Goal: Communication & Community: Answer question/provide support

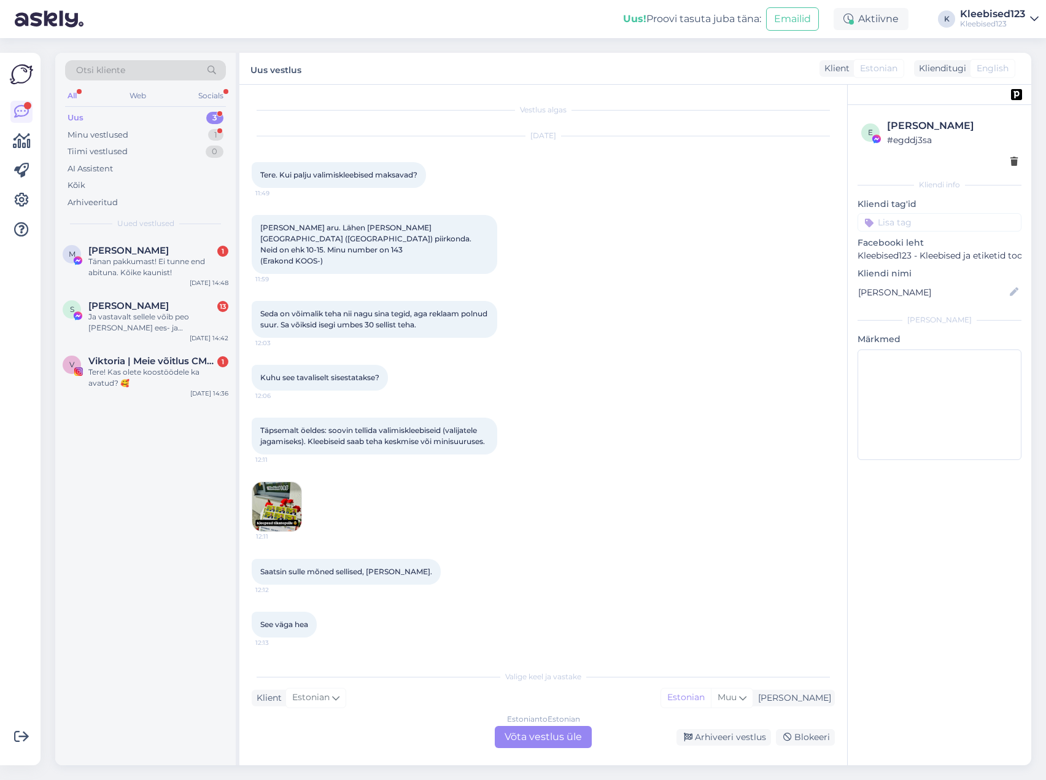
scroll to position [475, 0]
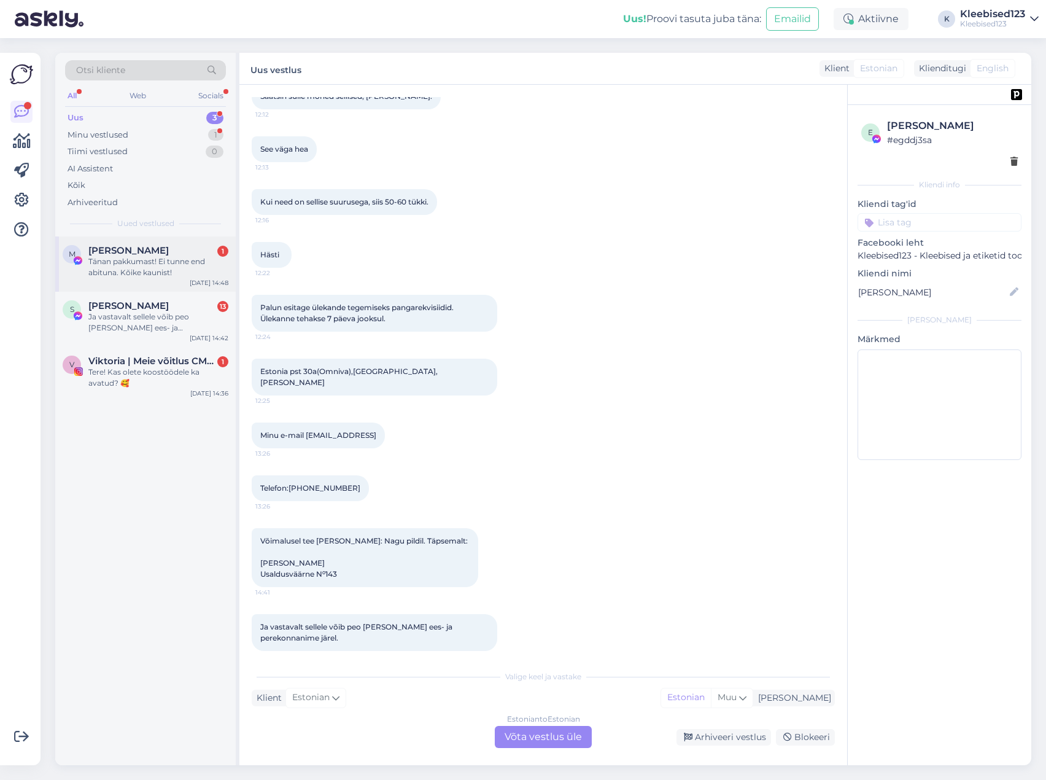
click at [154, 259] on div "Tänan pakkumast! Ei tunne end abituna. Kõike kaunist!" at bounding box center [158, 267] width 140 height 22
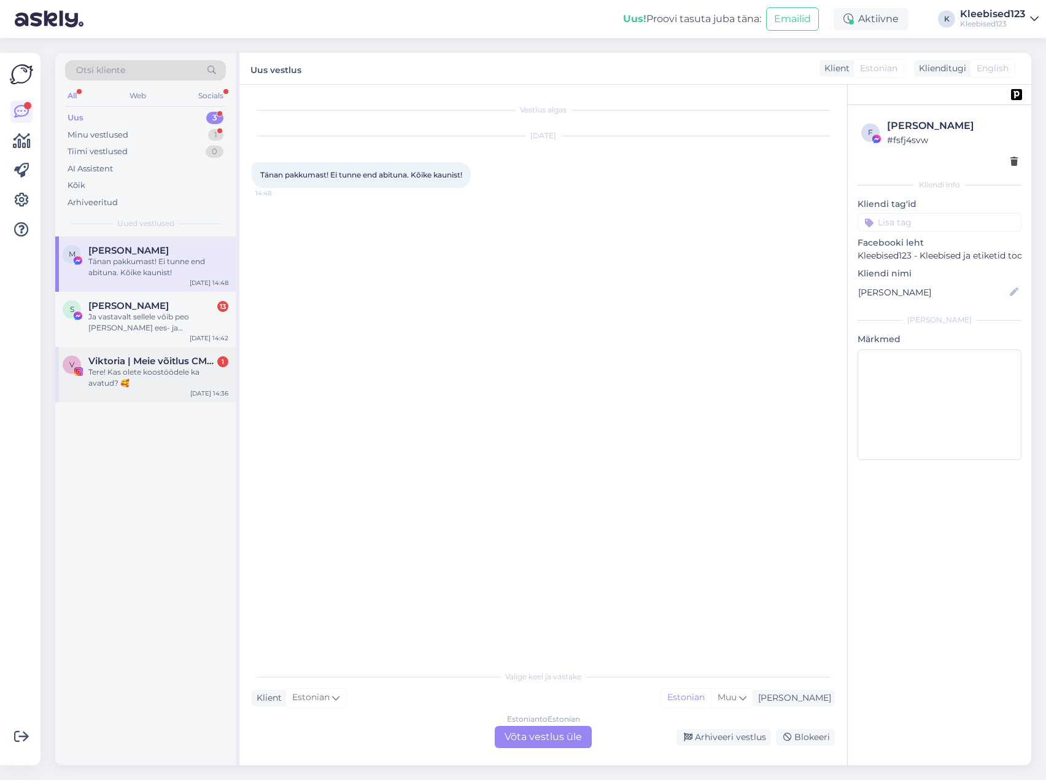
click at [142, 374] on div "Tere! Kas olete koostöödele ka avatud? 🥰" at bounding box center [158, 377] width 140 height 22
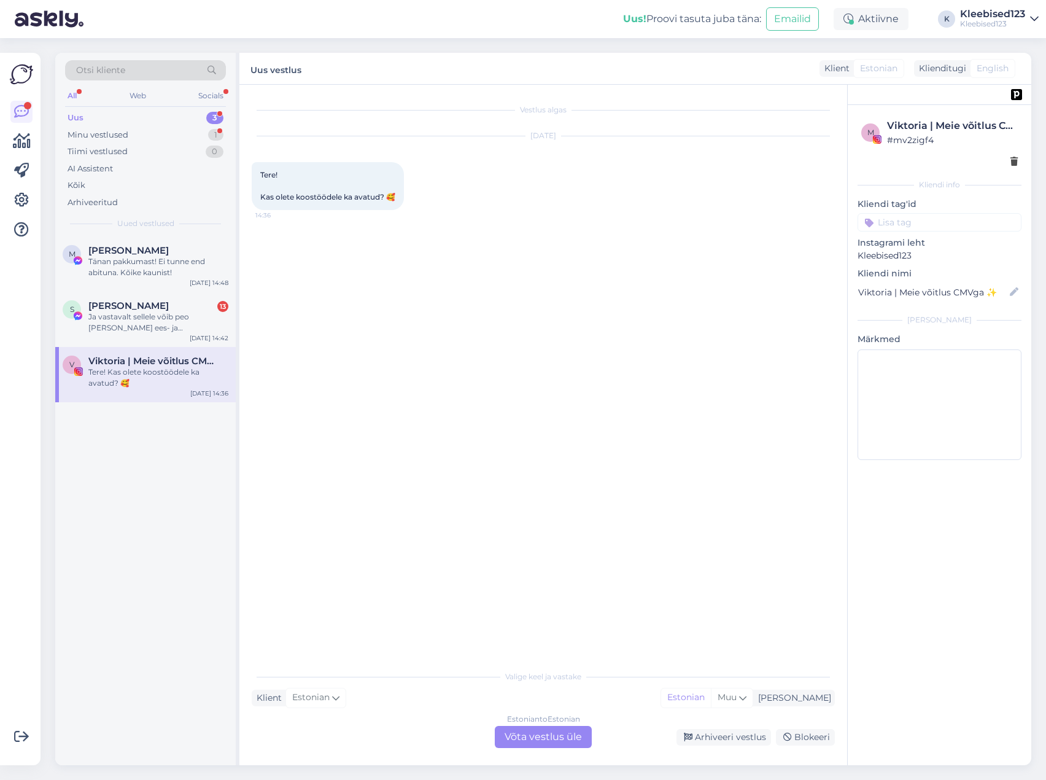
click at [528, 741] on div "Estonian to Estonian Võta vestlus üle" at bounding box center [543, 736] width 97 height 22
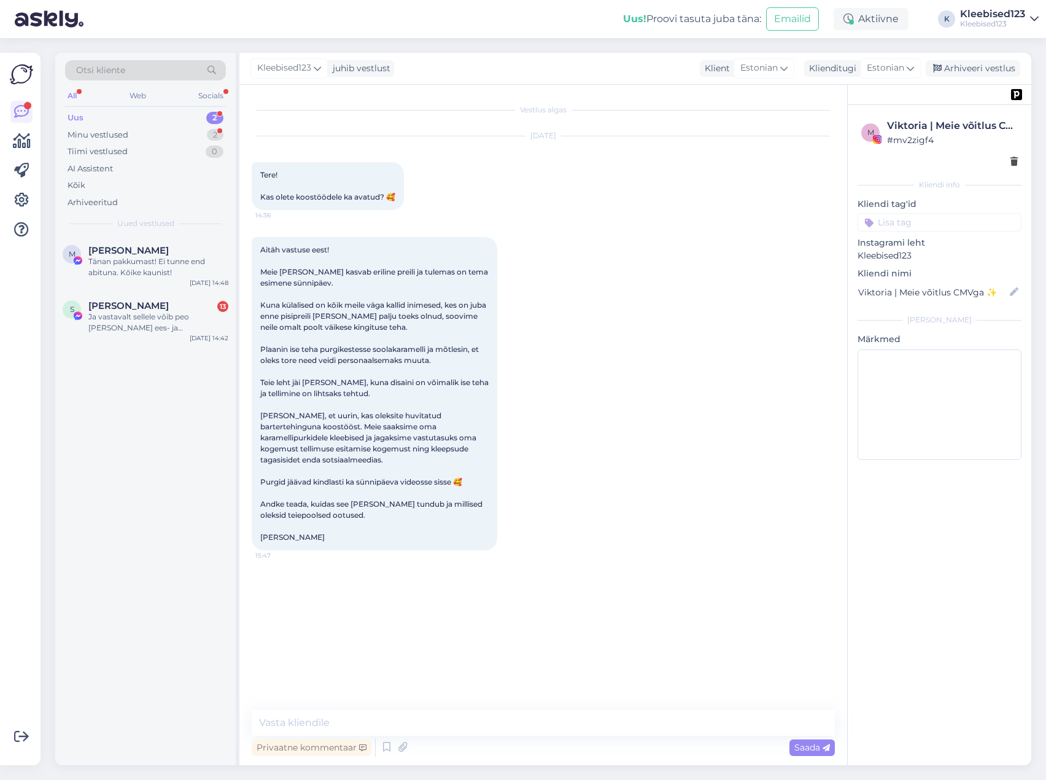
click at [539, 350] on div "Aitäh vastuse eest! Meie [PERSON_NAME] kasvab eriline preili ja tulemas on tema…" at bounding box center [543, 393] width 583 height 340
click at [447, 724] on textarea at bounding box center [543, 723] width 583 height 26
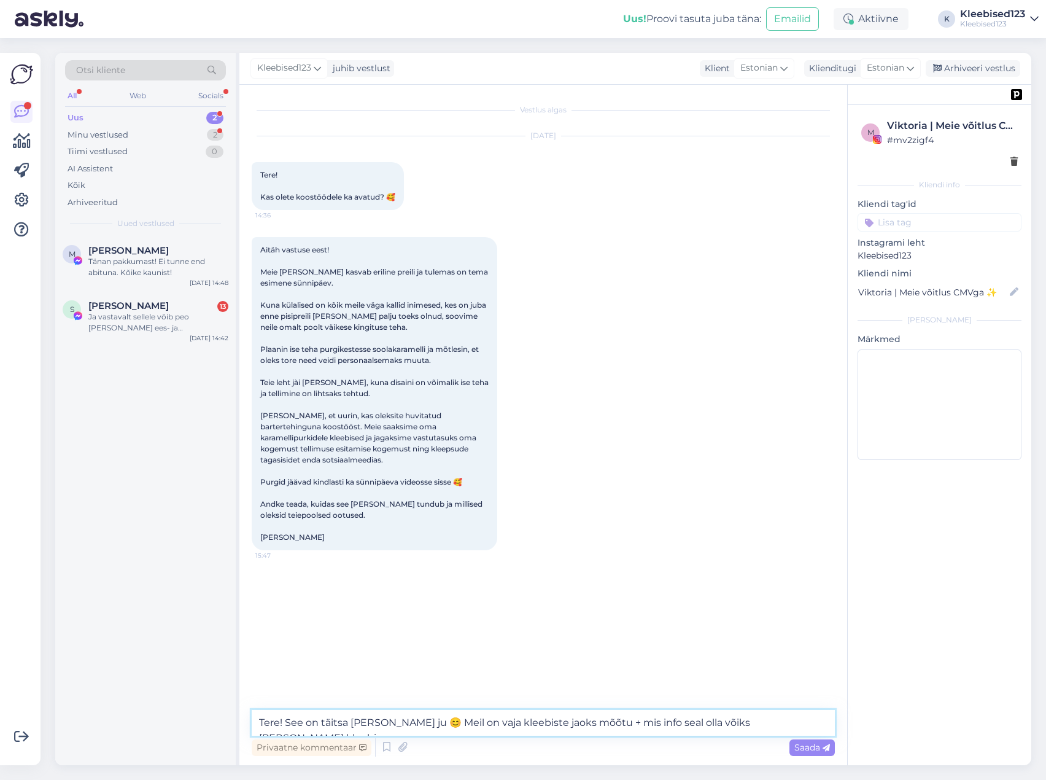
type textarea "Tere! See on täitsa [PERSON_NAME] ju 😊 Meil on vaja kleebiste jaoks mõõtu + mis…"
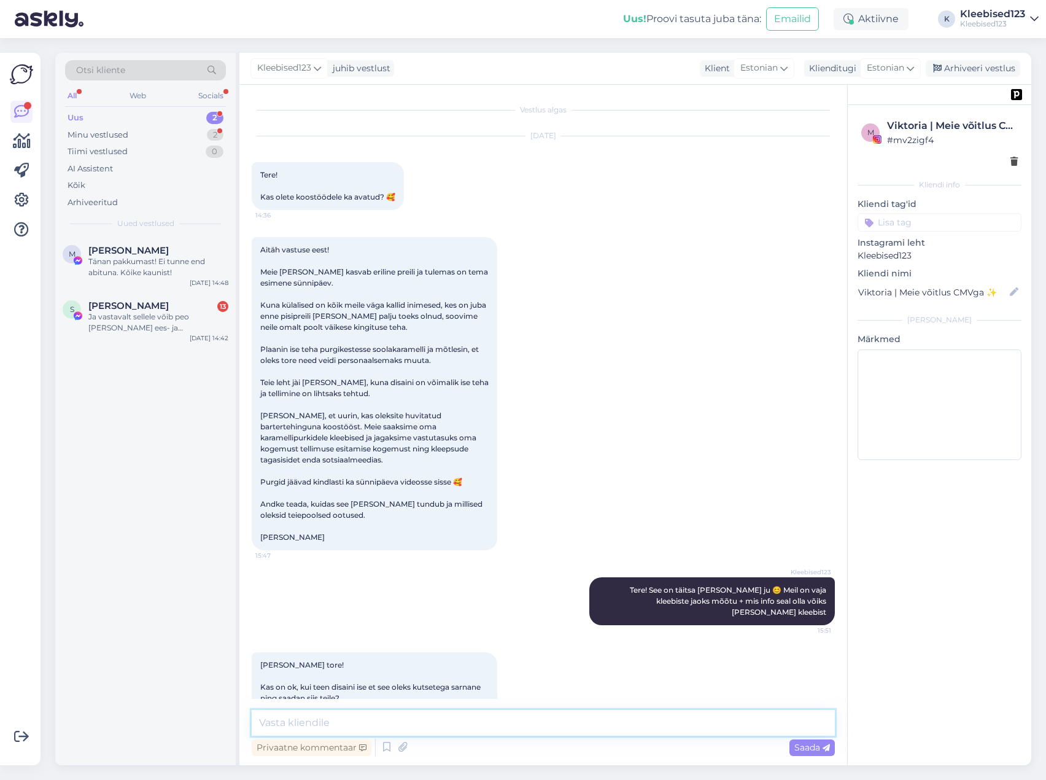
scroll to position [37, 0]
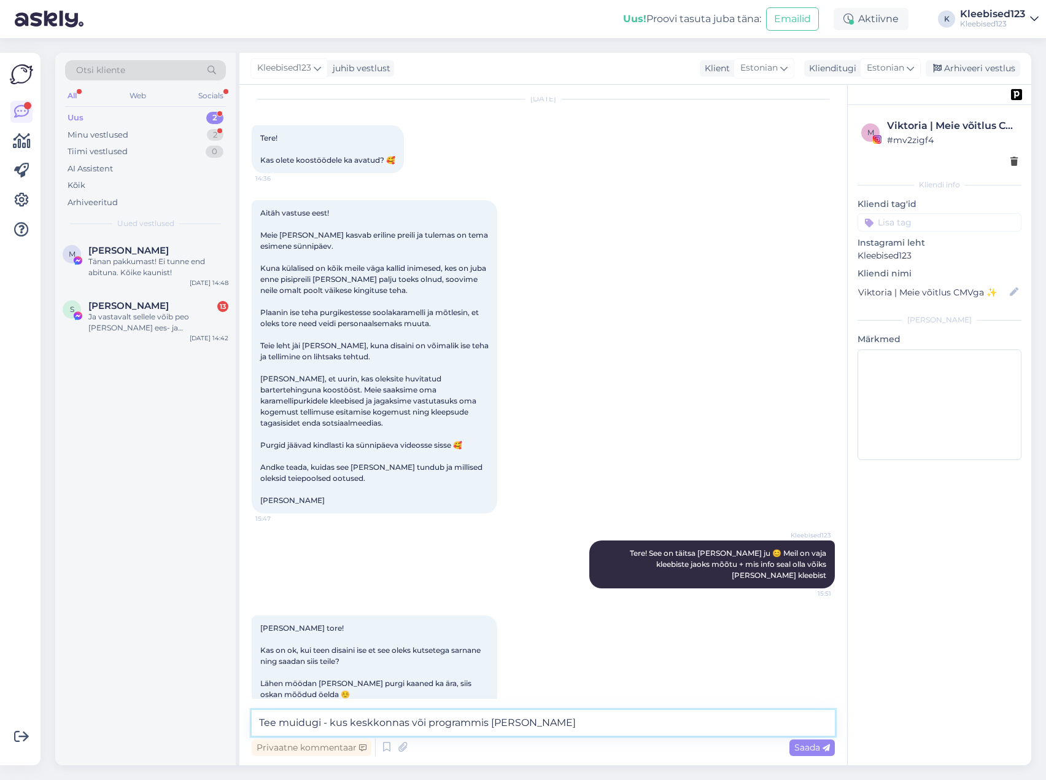
type textarea "Tee muidugi - kus keskkonnas või programmis [PERSON_NAME]?"
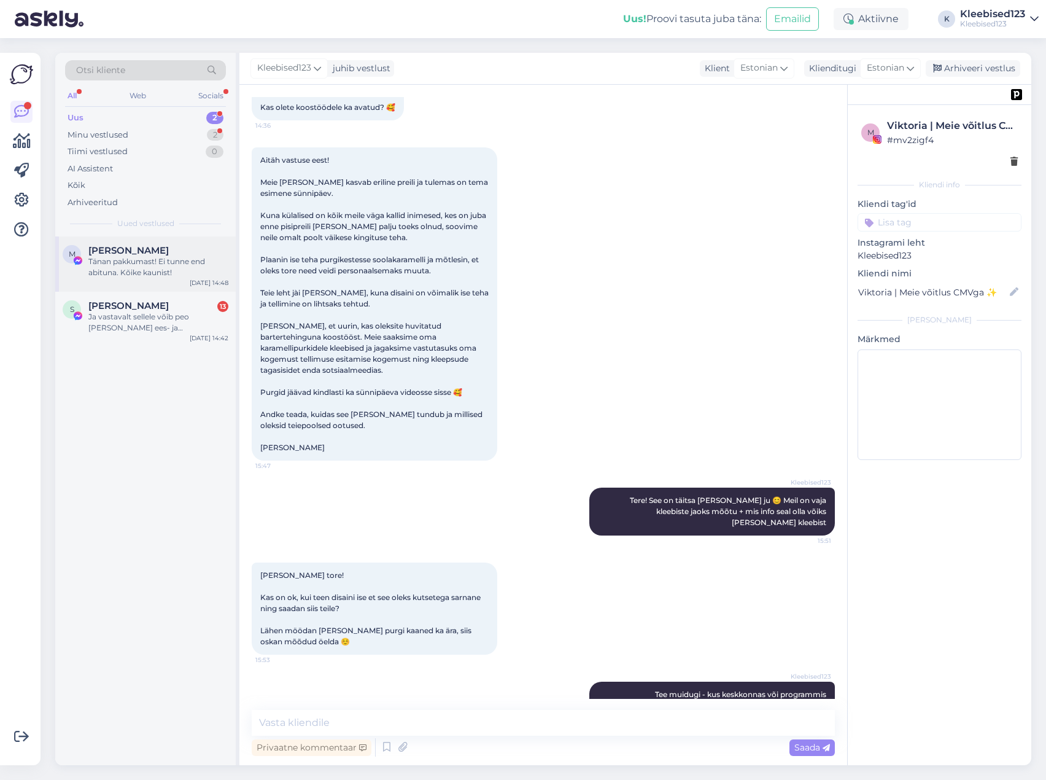
click at [142, 248] on span "[PERSON_NAME]" at bounding box center [128, 250] width 80 height 11
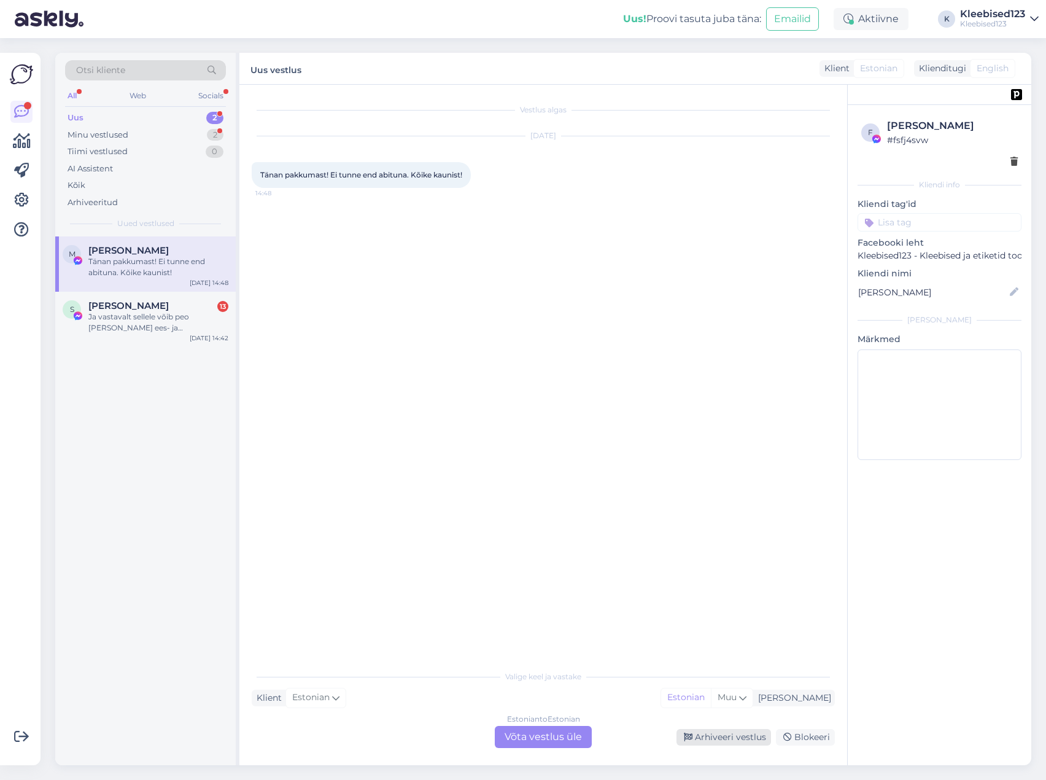
click at [728, 737] on div "Arhiveeri vestlus" at bounding box center [723, 737] width 95 height 17
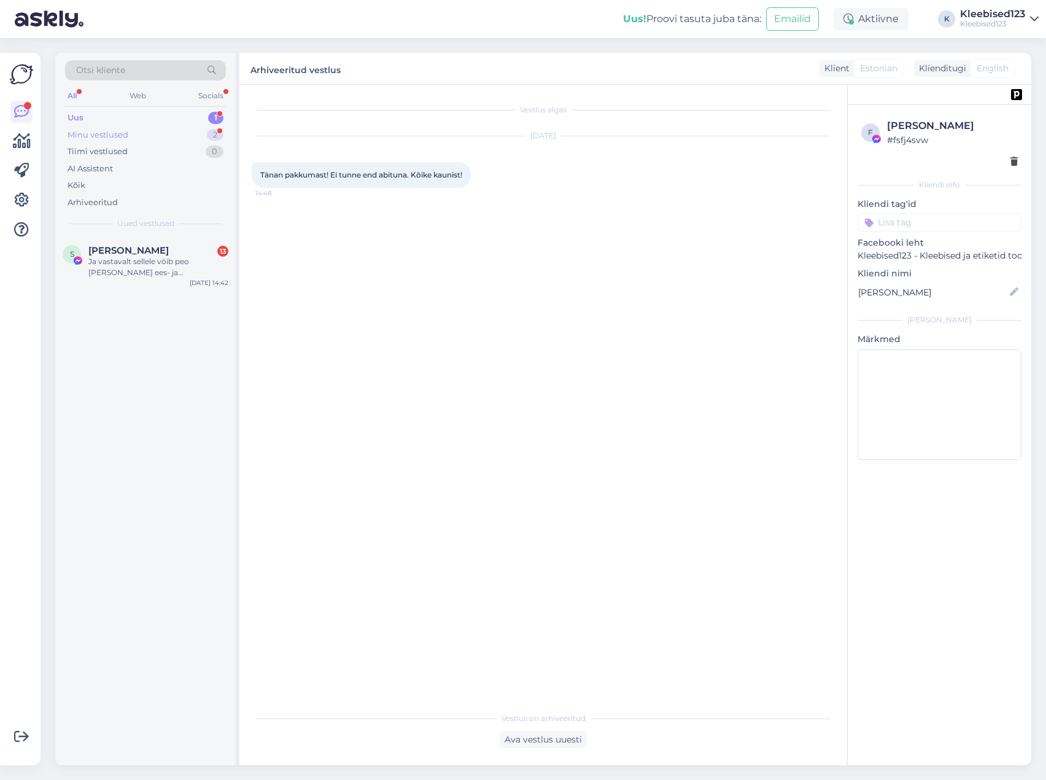
click at [134, 128] on div "Minu vestlused 2" at bounding box center [145, 134] width 161 height 17
click at [122, 271] on div "Tee muidugi - kus keskkonnas või programmis [PERSON_NAME]?" at bounding box center [158, 267] width 140 height 22
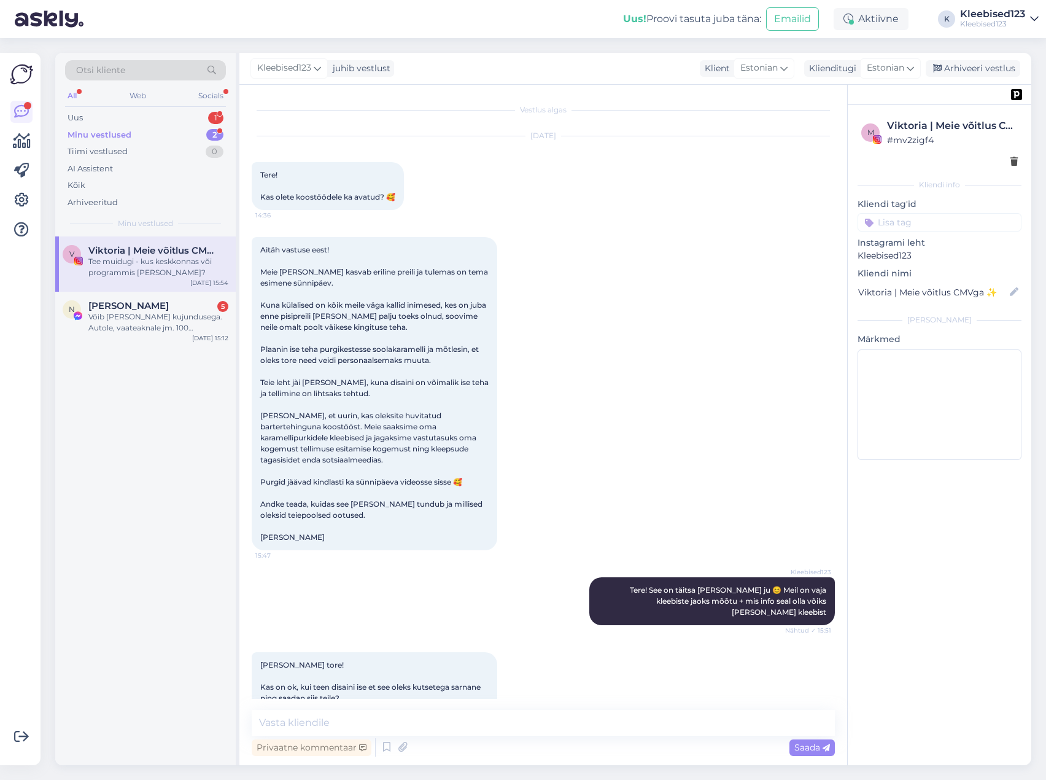
scroll to position [90, 0]
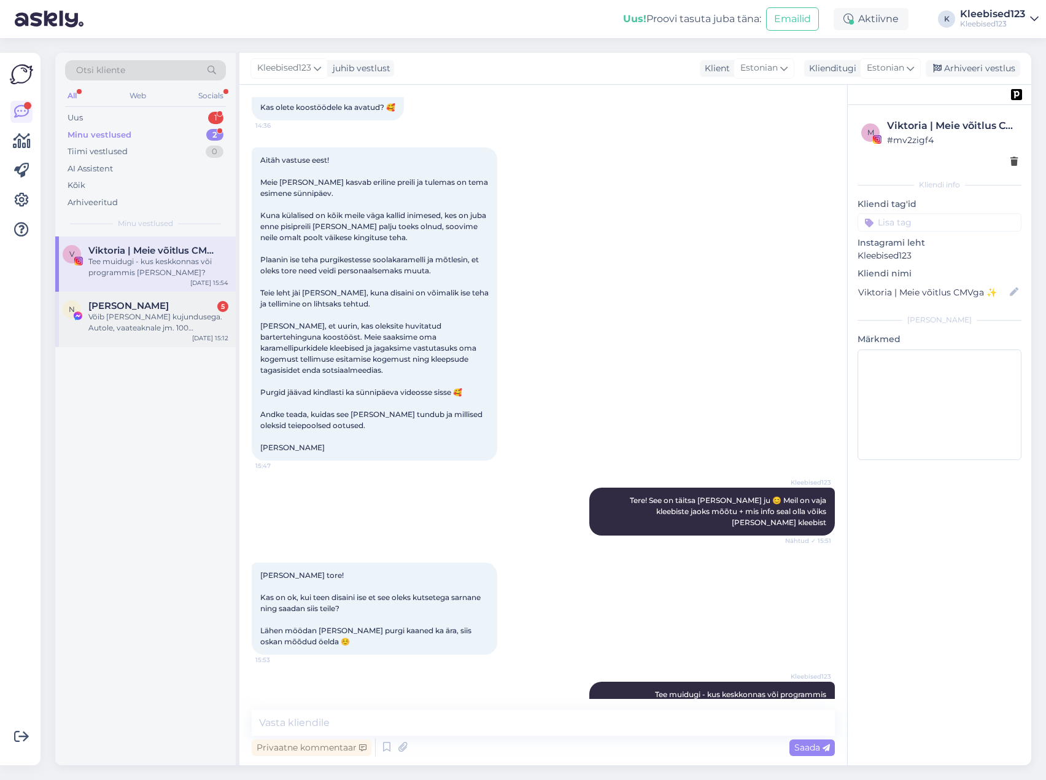
click at [110, 306] on span "[PERSON_NAME]" at bounding box center [128, 305] width 80 height 11
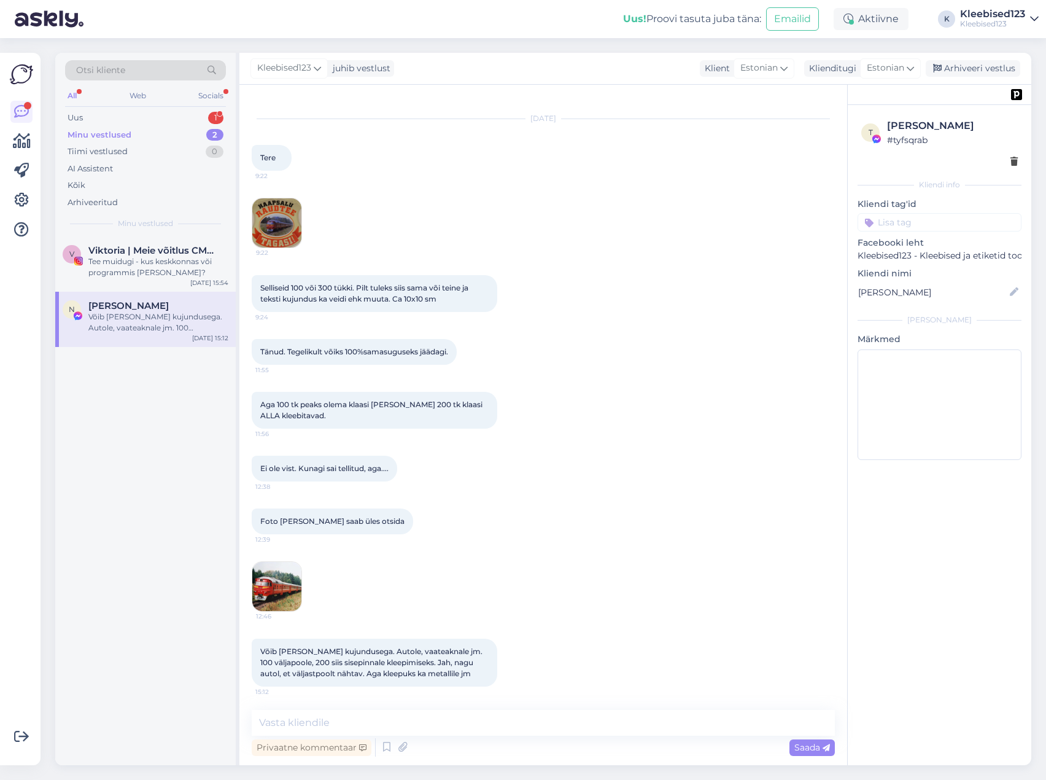
click at [271, 584] on img at bounding box center [276, 586] width 49 height 49
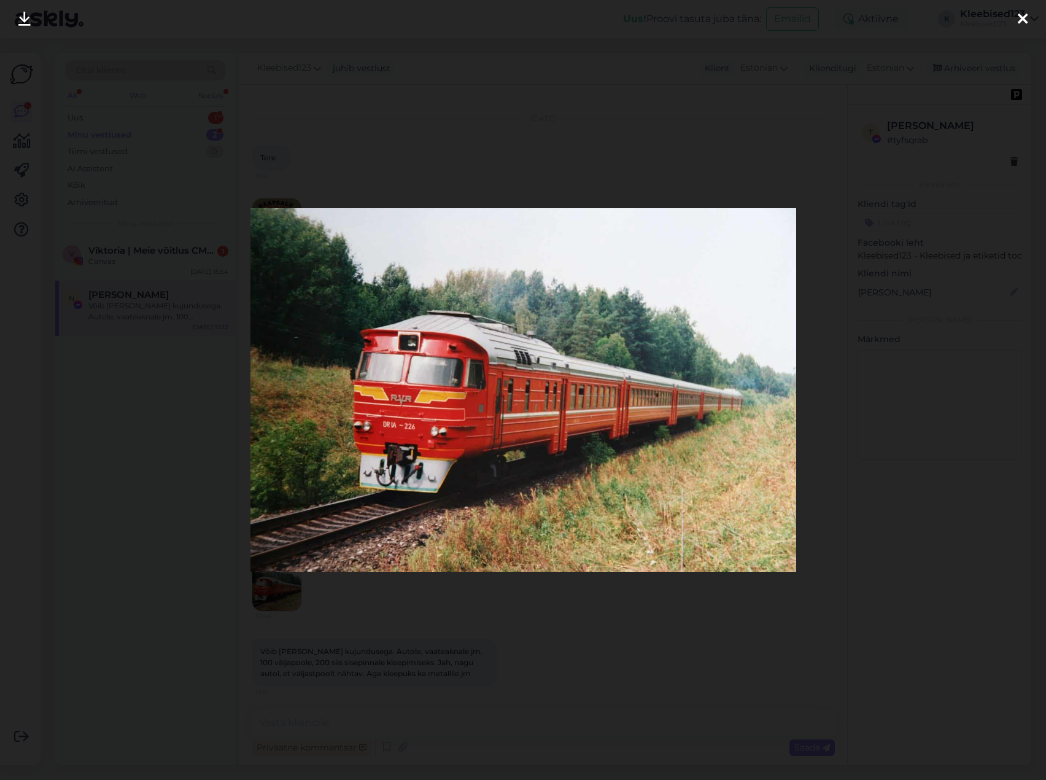
click at [24, 12] on icon at bounding box center [24, 20] width 12 height 16
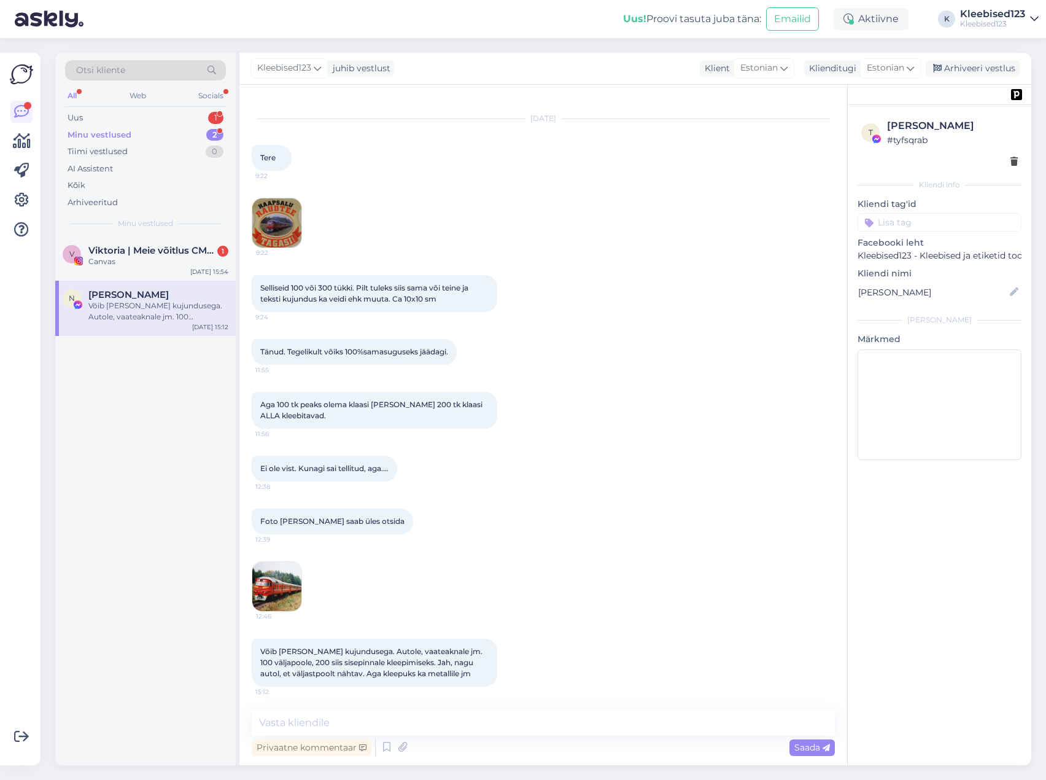
click at [277, 581] on img at bounding box center [276, 586] width 49 height 49
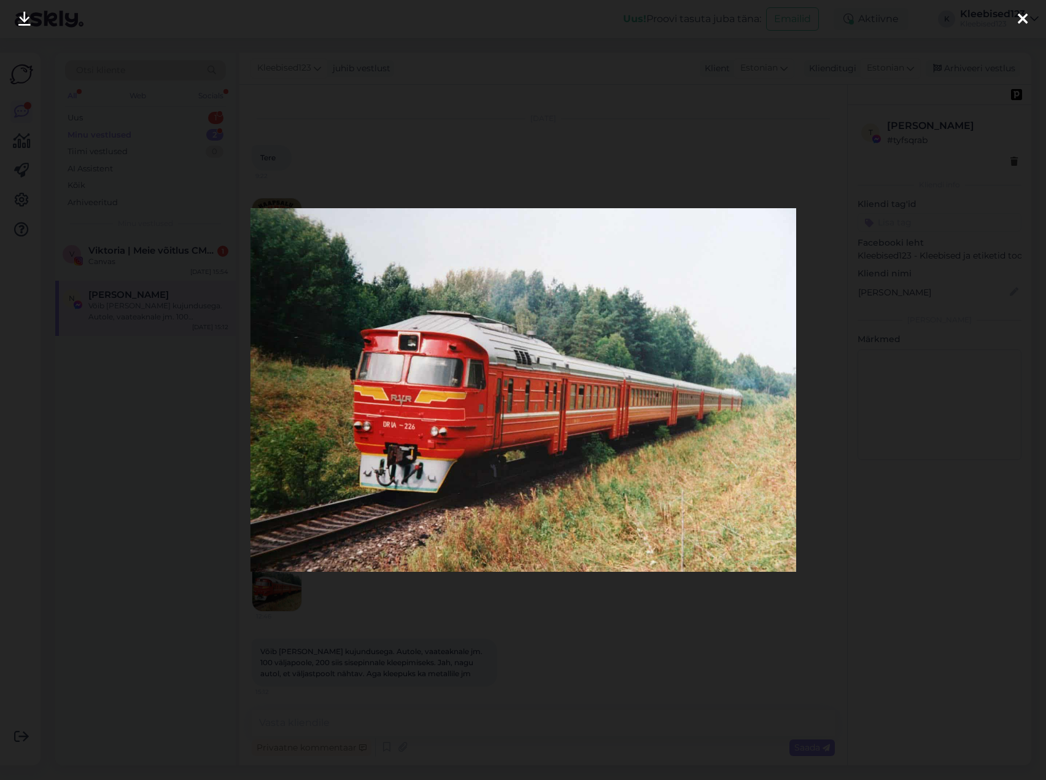
click at [1018, 21] on icon at bounding box center [1023, 20] width 10 height 16
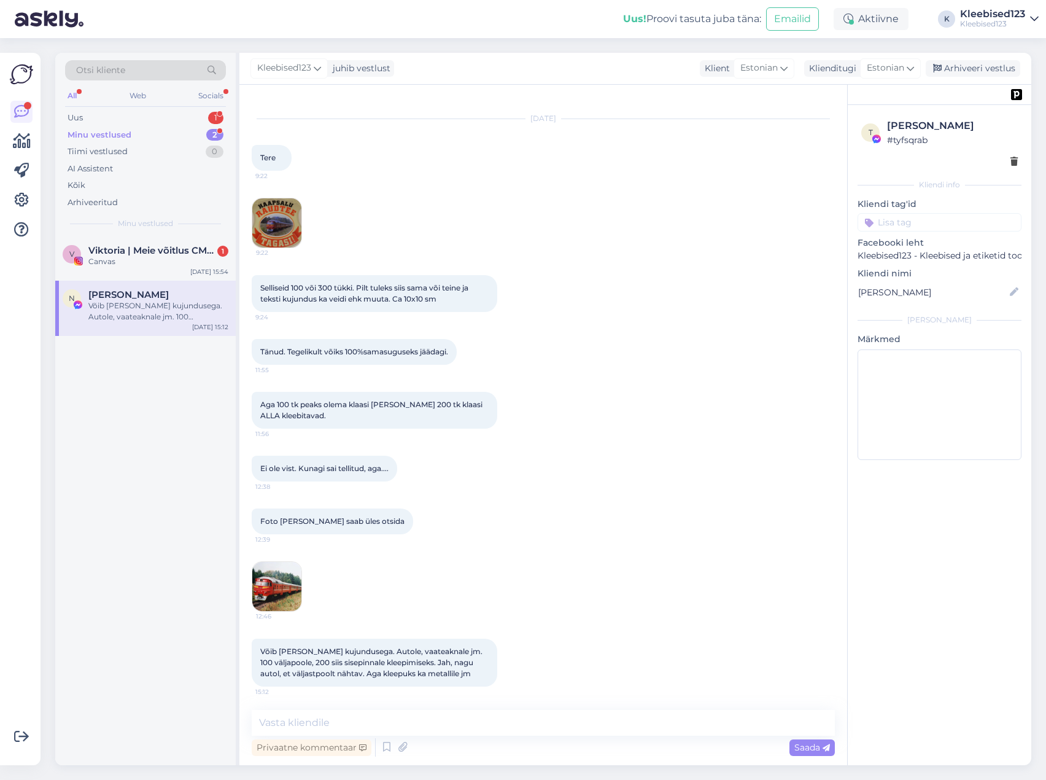
click at [285, 219] on img at bounding box center [276, 222] width 49 height 49
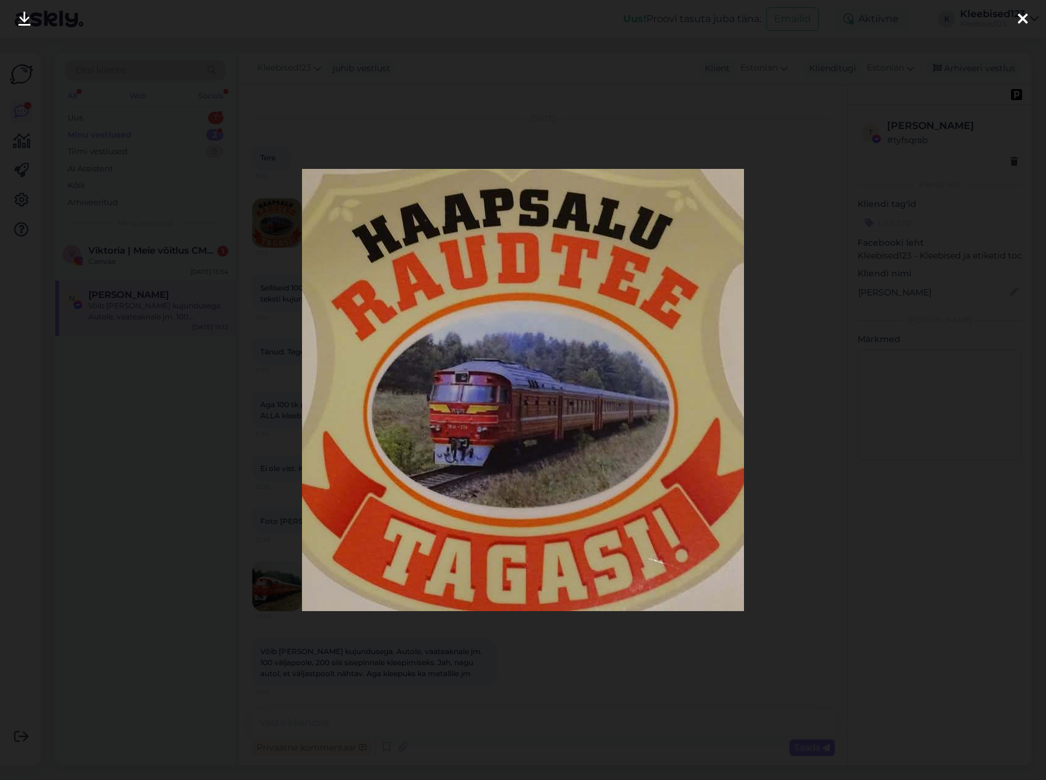
click at [1021, 18] on icon at bounding box center [1023, 20] width 10 height 16
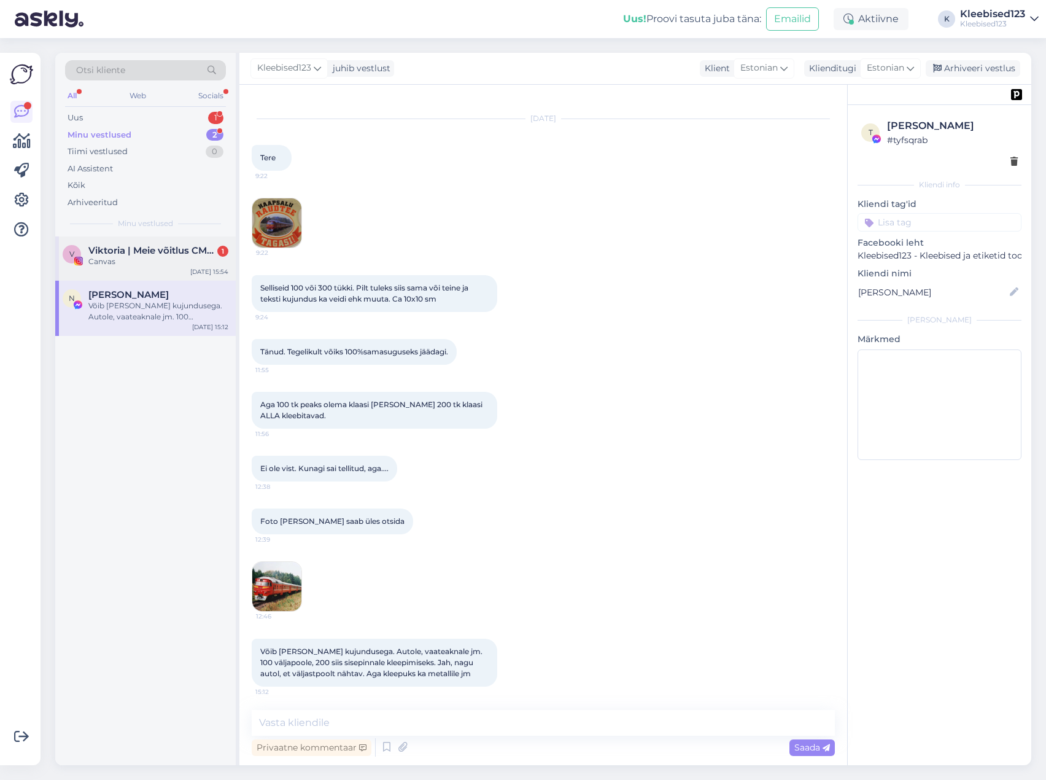
click at [177, 256] on div "Canvas" at bounding box center [158, 261] width 140 height 11
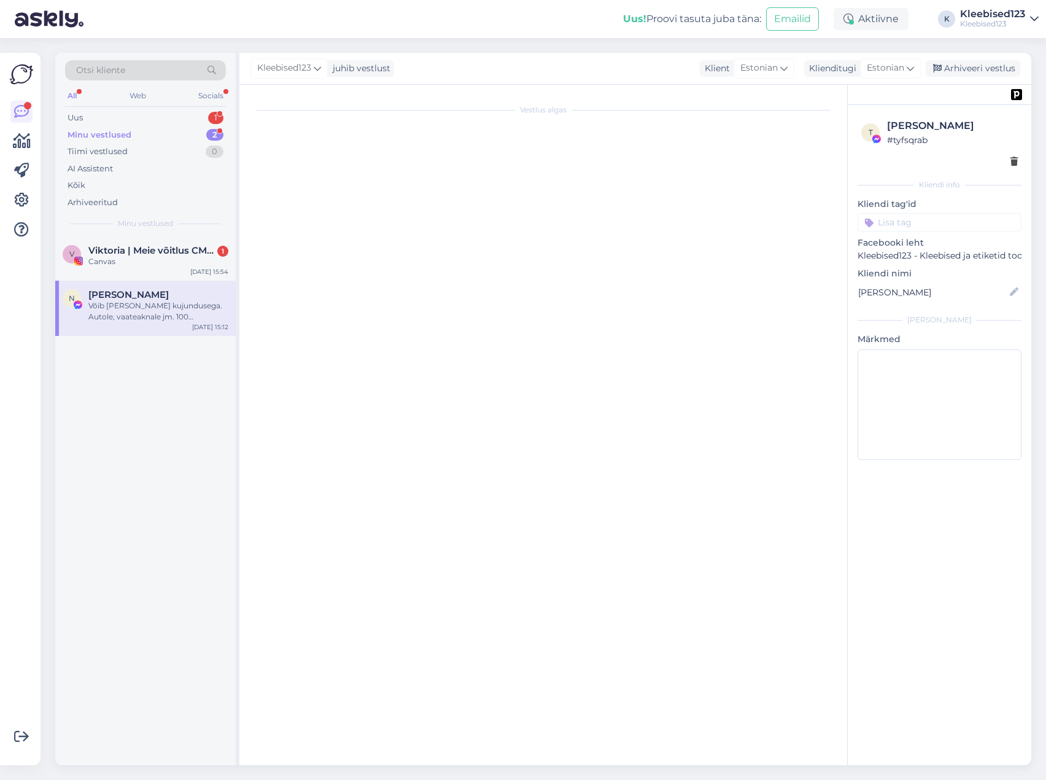
scroll to position [142, 0]
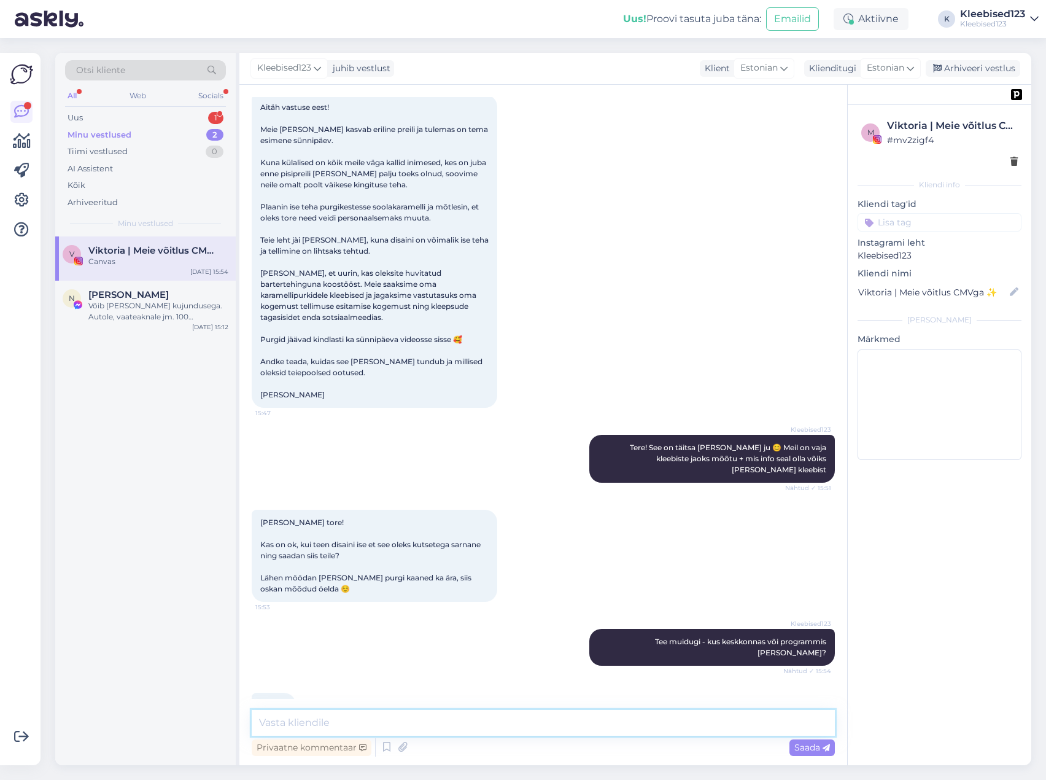
click at [334, 727] on textarea at bounding box center [543, 723] width 583 height 26
type textarea "super, kui mõõt teada, siis ütle [PERSON_NAME], siis saan anda vajalikud mõõdud…"
